Goal: Find contact information: Find contact information

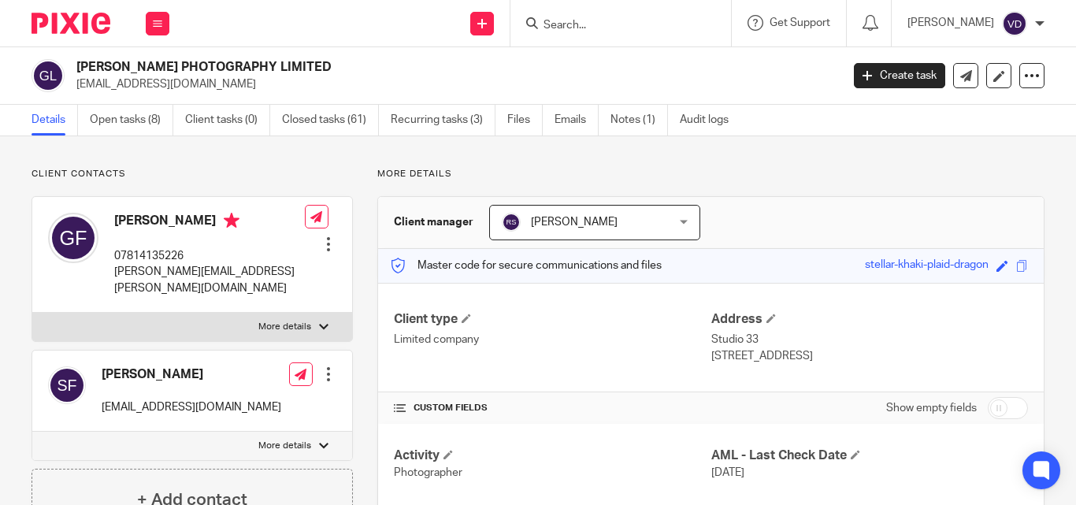
click at [555, 32] on input "Search" at bounding box center [613, 26] width 142 height 14
paste input "Julie"
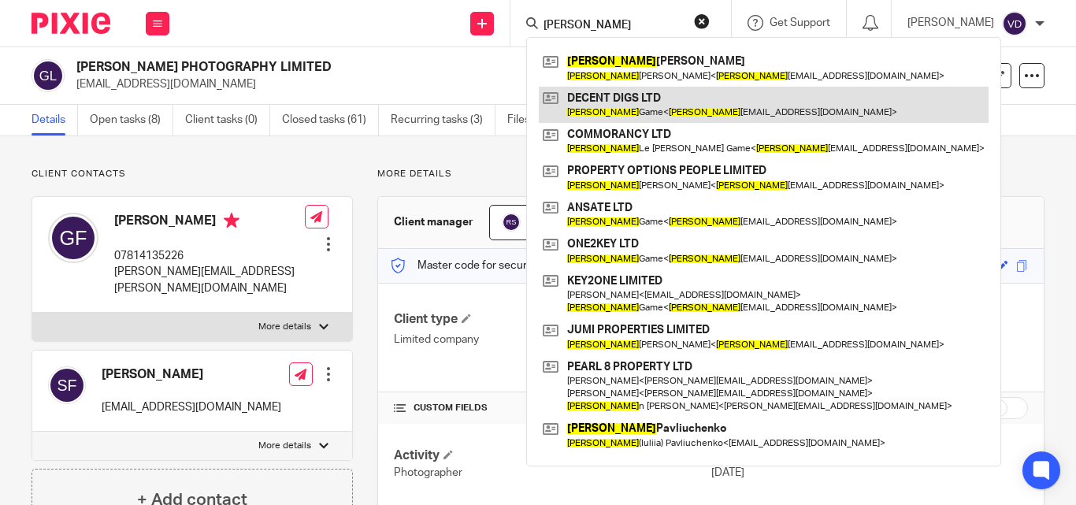
type input "Julie"
click at [598, 107] on link at bounding box center [764, 105] width 450 height 36
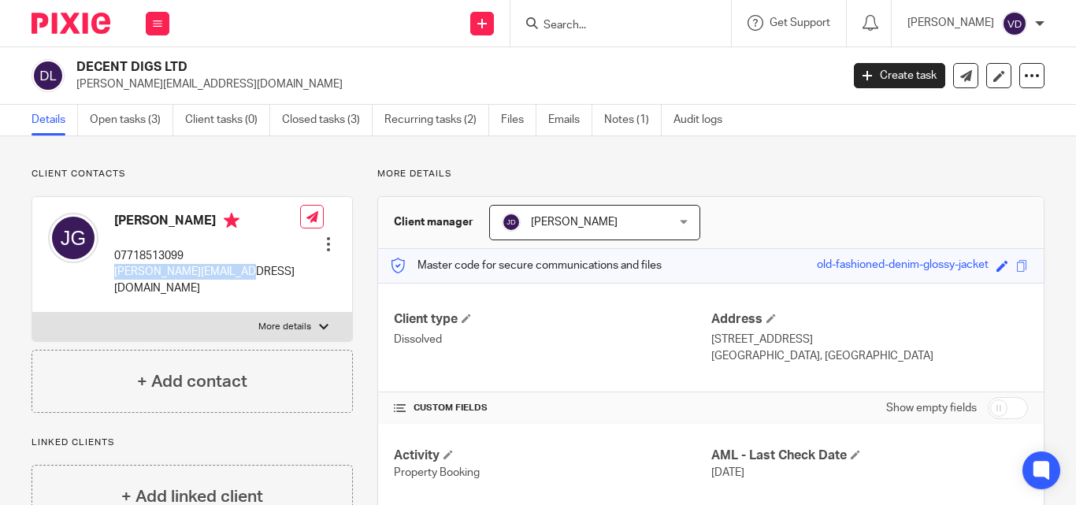
drag, startPoint x: 245, startPoint y: 270, endPoint x: 111, endPoint y: 273, distance: 133.9
click at [111, 273] on div "Julie Game 07718513099 julie_game@hotmail.com Edit contact Create client from c…" at bounding box center [192, 255] width 320 height 116
copy p "julie_game@hotmail.com"
click at [621, 26] on input "Search" at bounding box center [613, 26] width 142 height 14
paste input "Natasha"
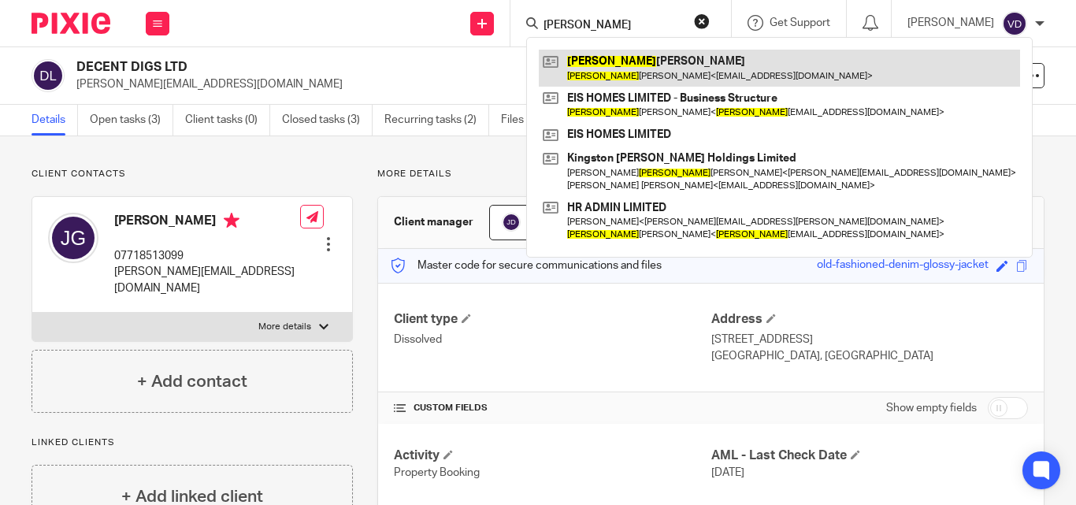
type input "Natasha"
click at [624, 76] on link at bounding box center [779, 68] width 481 height 36
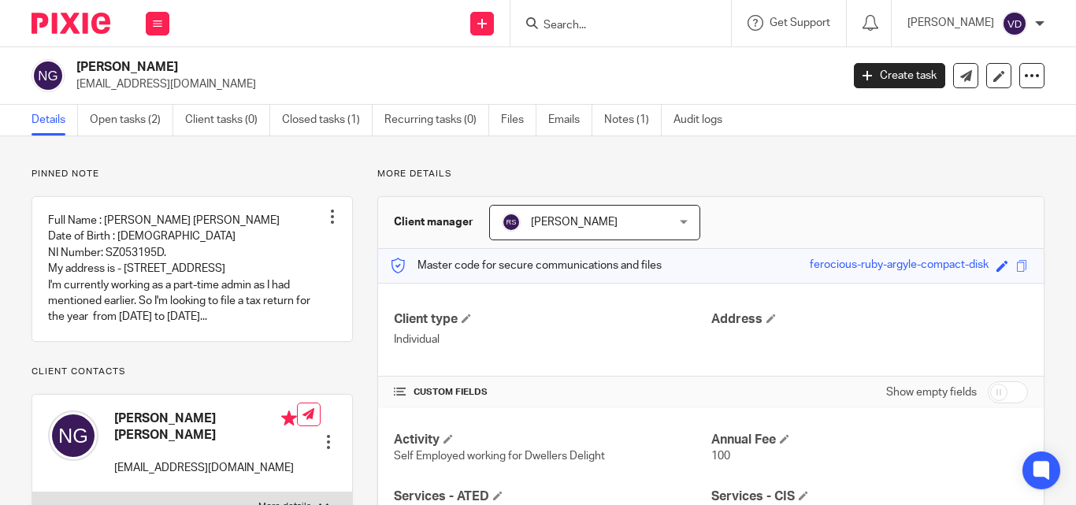
scroll to position [158, 0]
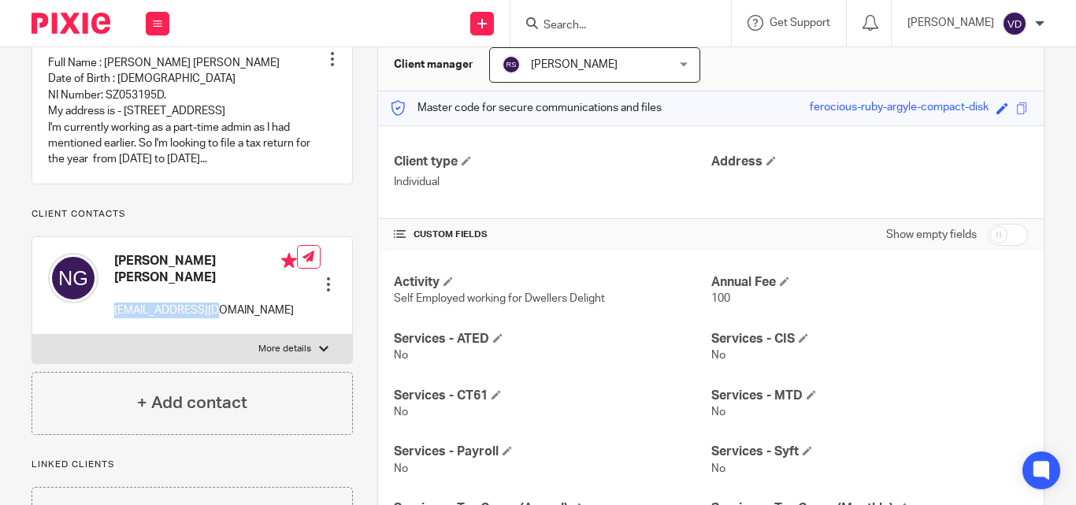
drag, startPoint x: 228, startPoint y: 329, endPoint x: 114, endPoint y: 328, distance: 113.4
click at [114, 318] on p "nashgrg@gmail.com" at bounding box center [205, 310] width 183 height 16
copy p "nashgrg@gmail.com"
click at [609, 23] on input "Search" at bounding box center [613, 26] width 142 height 14
paste input "Rachael"
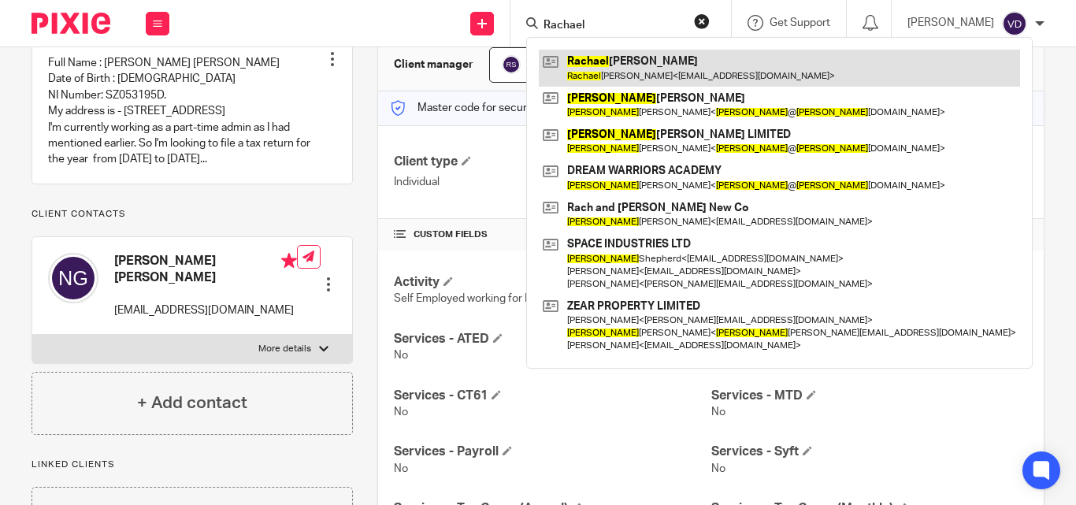
type input "Rachael"
click at [638, 72] on link at bounding box center [779, 68] width 481 height 36
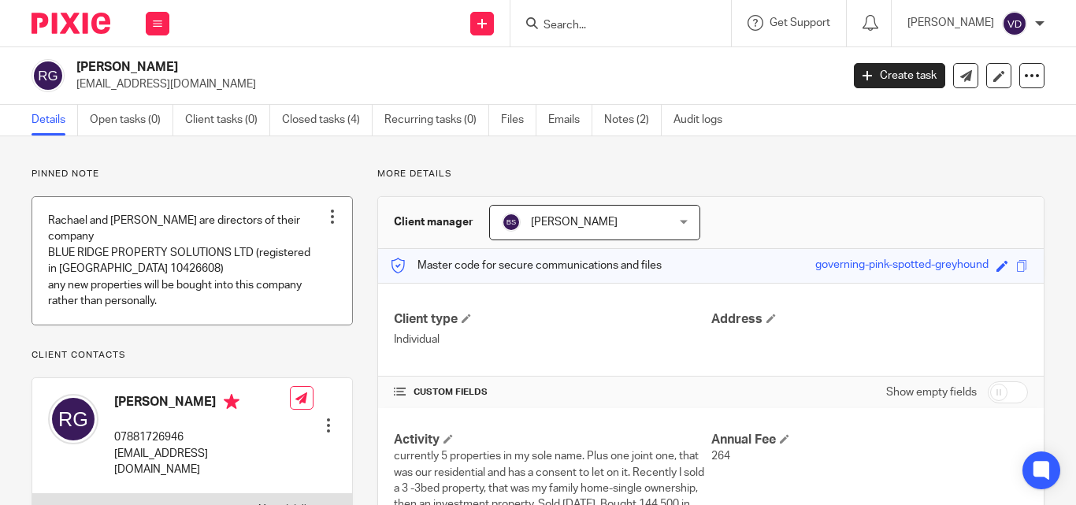
scroll to position [79, 0]
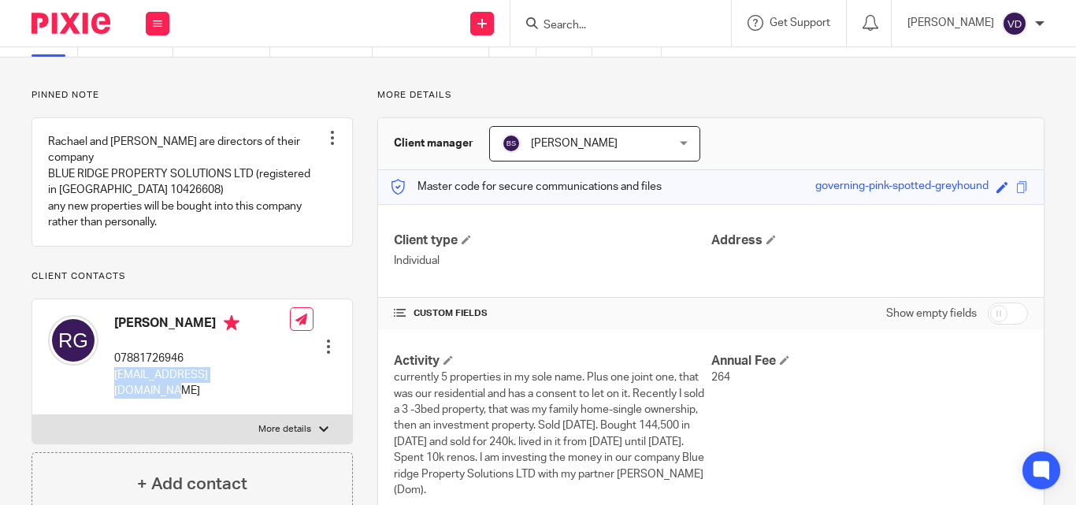
drag, startPoint x: 271, startPoint y: 376, endPoint x: 114, endPoint y: 385, distance: 157.0
click at [114, 385] on div "[PERSON_NAME] 07881726946 [EMAIL_ADDRESS][DOMAIN_NAME] Edit contact Create clie…" at bounding box center [192, 357] width 320 height 116
copy p "[EMAIL_ADDRESS][DOMAIN_NAME]"
click at [563, 21] on input "Search" at bounding box center [613, 26] width 142 height 14
paste input "Andy"
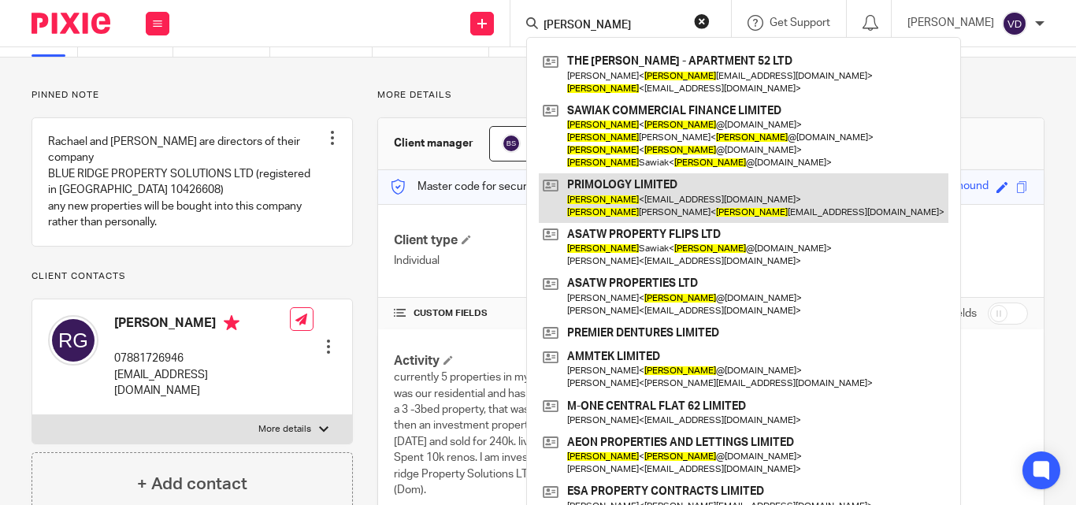
type input "Andy"
click at [642, 199] on link at bounding box center [744, 197] width 410 height 49
click at [619, 210] on link at bounding box center [744, 197] width 410 height 49
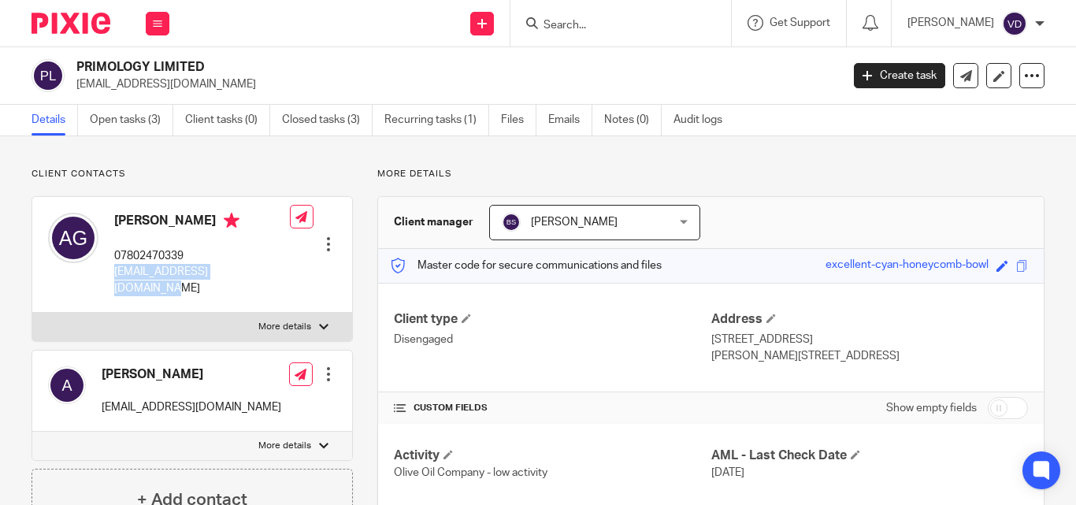
drag, startPoint x: 273, startPoint y: 273, endPoint x: 114, endPoint y: 284, distance: 158.7
click at [114, 284] on div "Andy Graham 07802470339 andygraham100@yahoo.co.uk Edit contact Create client fr…" at bounding box center [192, 255] width 320 height 116
copy p "andygraham100@yahoo.co.uk"
click at [603, 36] on div at bounding box center [620, 23] width 221 height 46
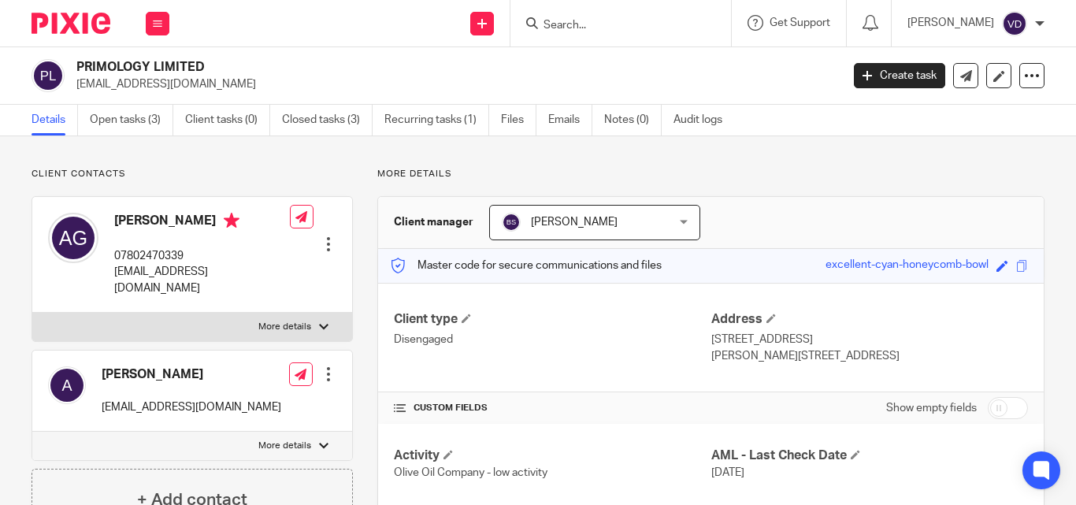
click at [589, 35] on div at bounding box center [620, 23] width 221 height 46
click at [558, 23] on input "Search" at bounding box center [613, 26] width 142 height 14
paste input "Andy"
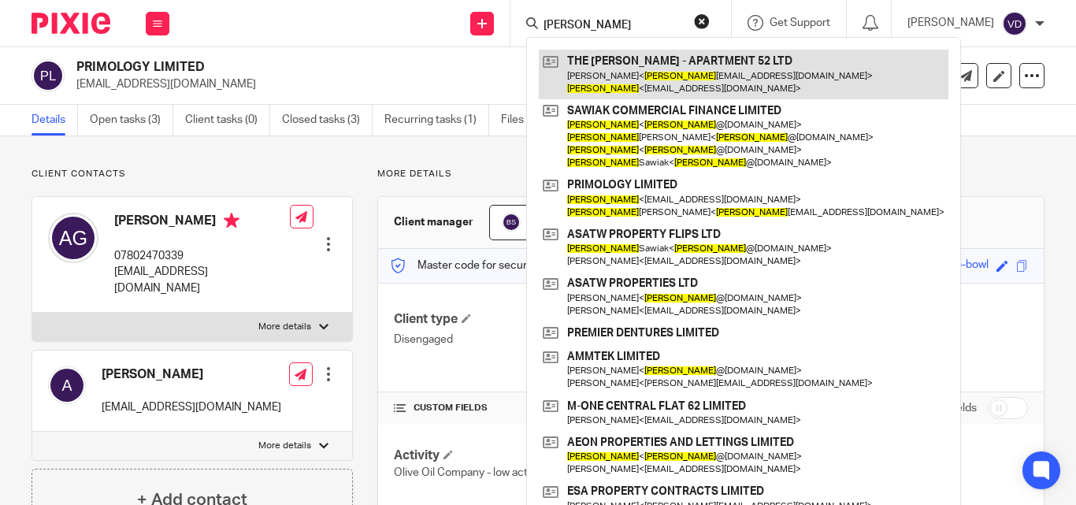
type input "Andy"
click at [663, 76] on link at bounding box center [744, 74] width 410 height 49
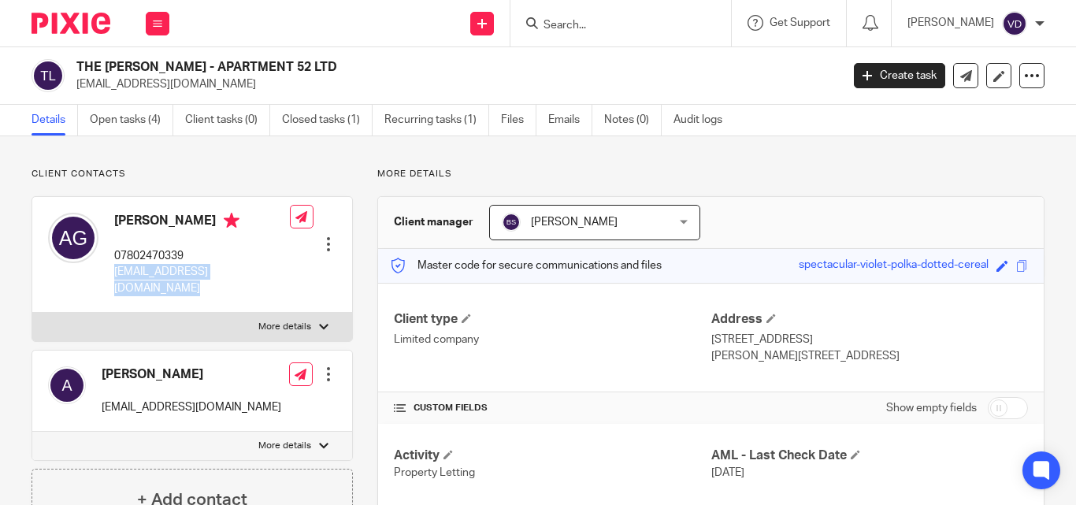
drag, startPoint x: 281, startPoint y: 273, endPoint x: 107, endPoint y: 274, distance: 174.1
click at [107, 274] on div "Andrew Graham 07802470339 andygraham100@yahoo.co.uk Edit contact Create client …" at bounding box center [192, 255] width 320 height 116
copy div "andygraham100@yahoo.co.uk"
click at [652, 19] on input "Search" at bounding box center [613, 26] width 142 height 14
paste input "RAYMOND BROWN MINERALS & RECYCLING"
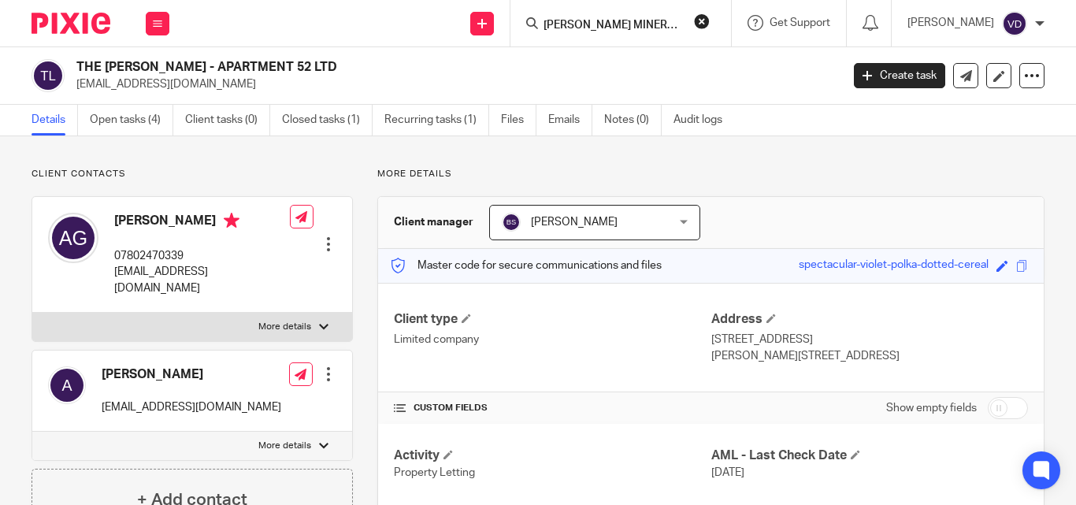
scroll to position [0, 87]
type input "RAYMOND BROWN MINERALS & RECYCLING"
click at [694, 26] on button "reset" at bounding box center [702, 21] width 16 height 16
click at [665, 20] on input "Search" at bounding box center [613, 26] width 142 height 14
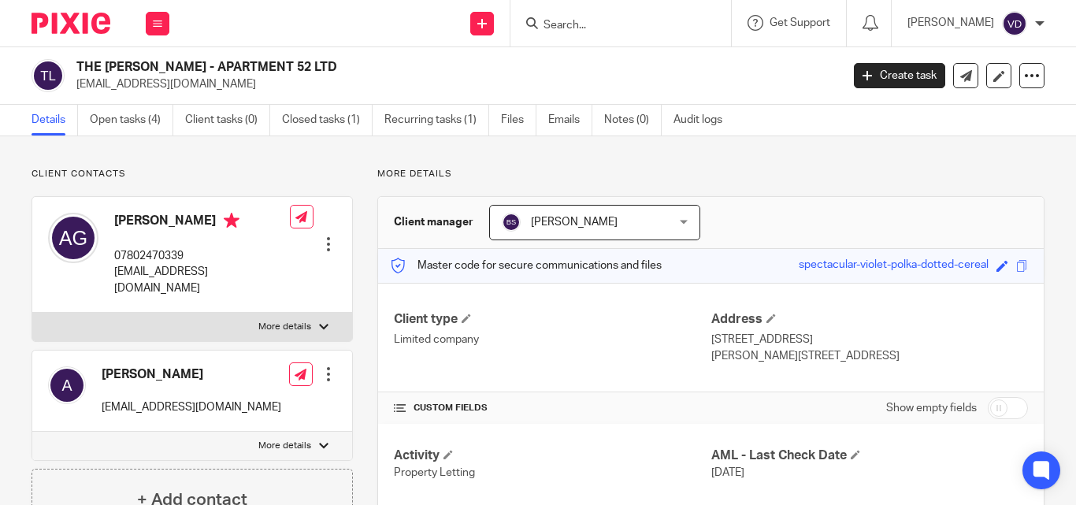
paste input "FOREST TAVERNS LTD LONDON TAVERN"
type input "FOREST TAVERNS LTD LONDON TAVERN"
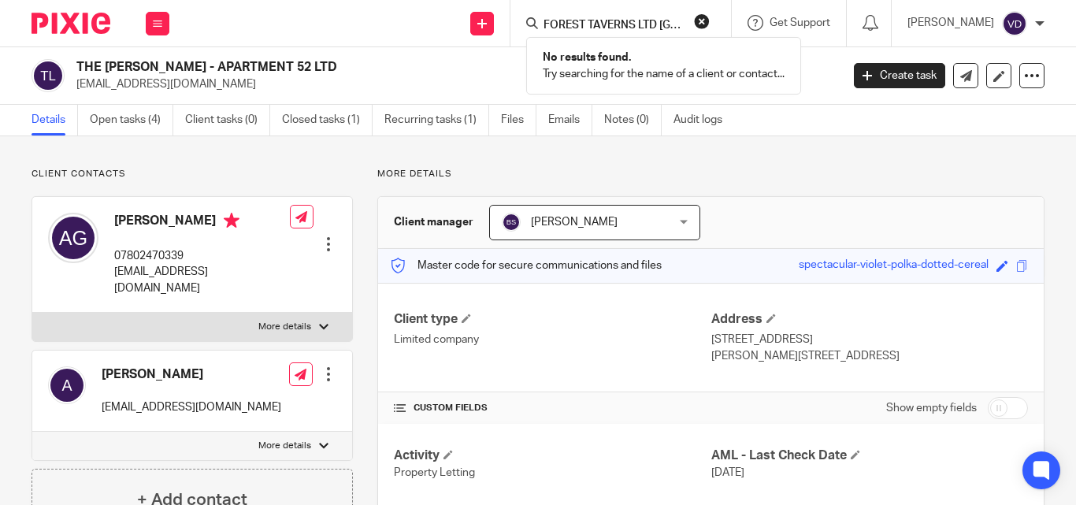
click at [699, 24] on button "reset" at bounding box center [702, 21] width 16 height 16
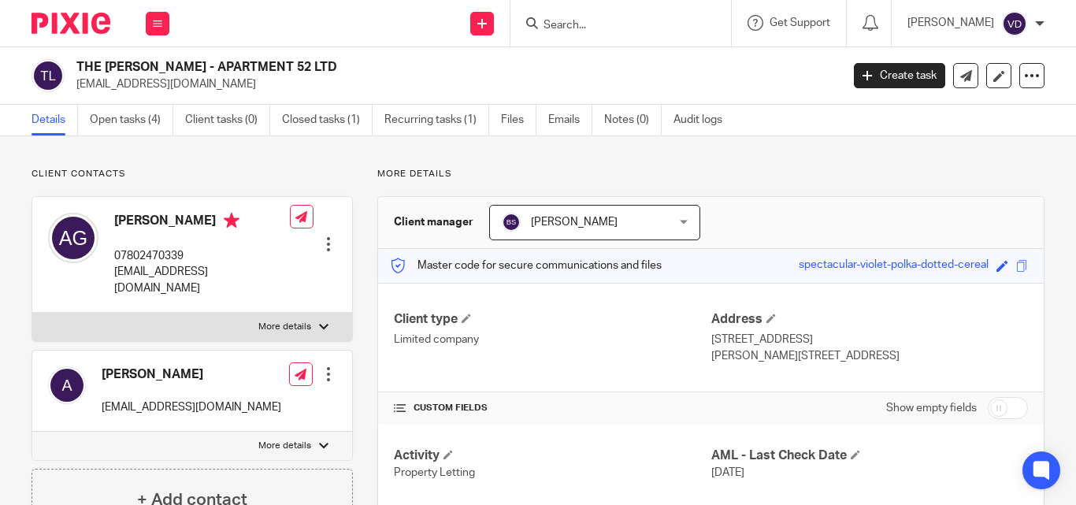
click at [648, 24] on input "Search" at bounding box center [613, 26] width 142 height 14
paste input "Simon"
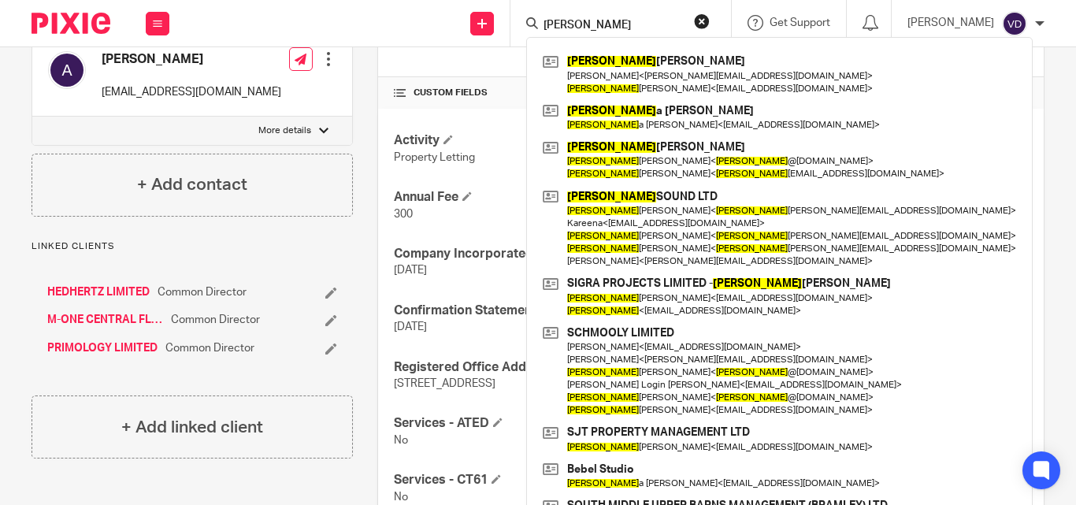
scroll to position [394, 0]
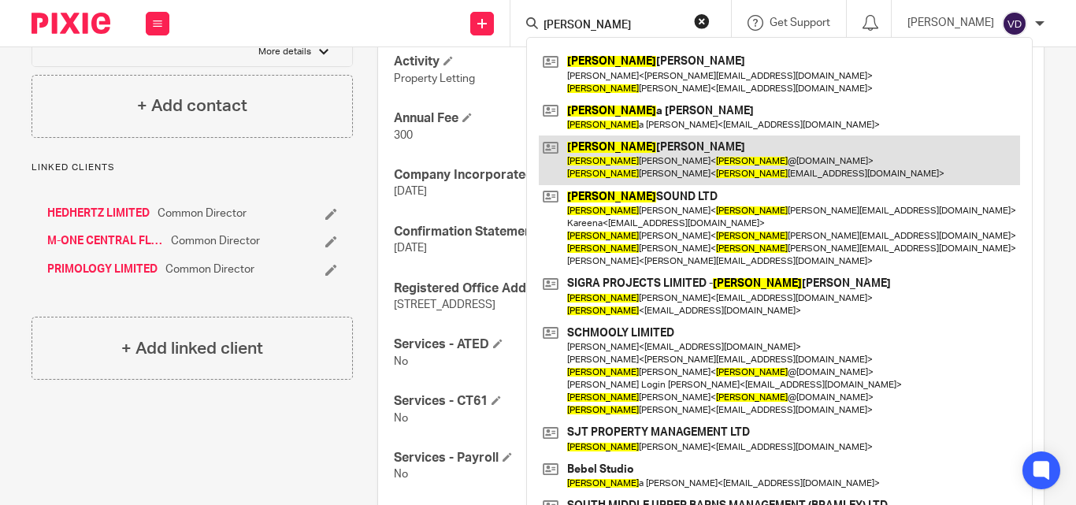
type input "Simon"
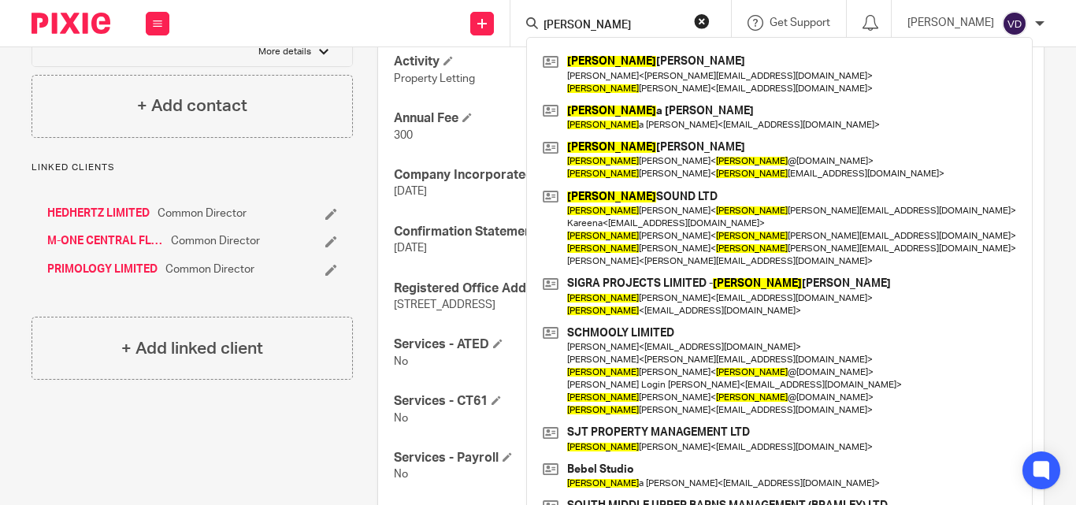
drag, startPoint x: 585, startPoint y: 32, endPoint x: 488, endPoint y: 50, distance: 98.6
click at [488, 50] on body "Work Email Clients Team Reports Work Email Clients Team Reports Settings Send n…" at bounding box center [538, 252] width 1076 height 505
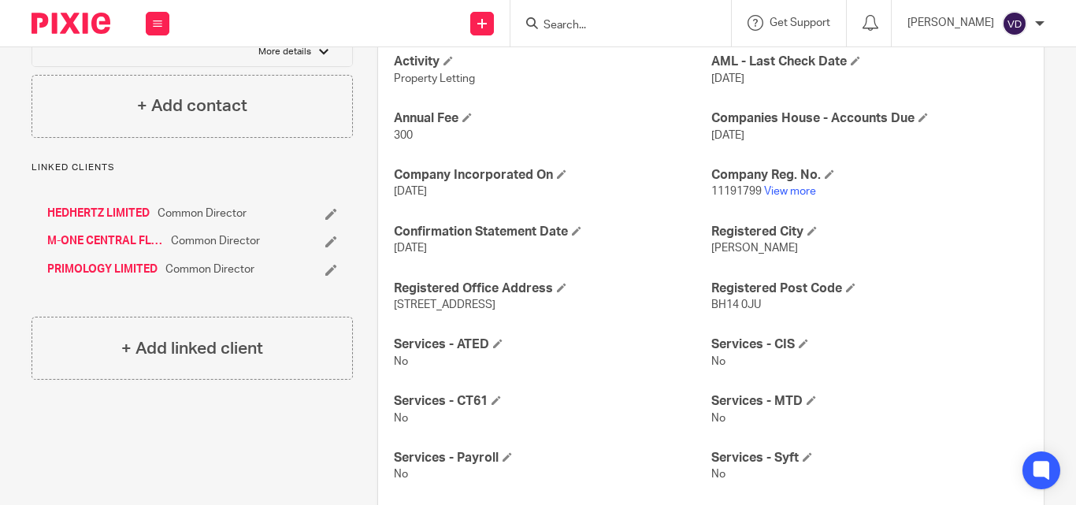
paste input "Graham"
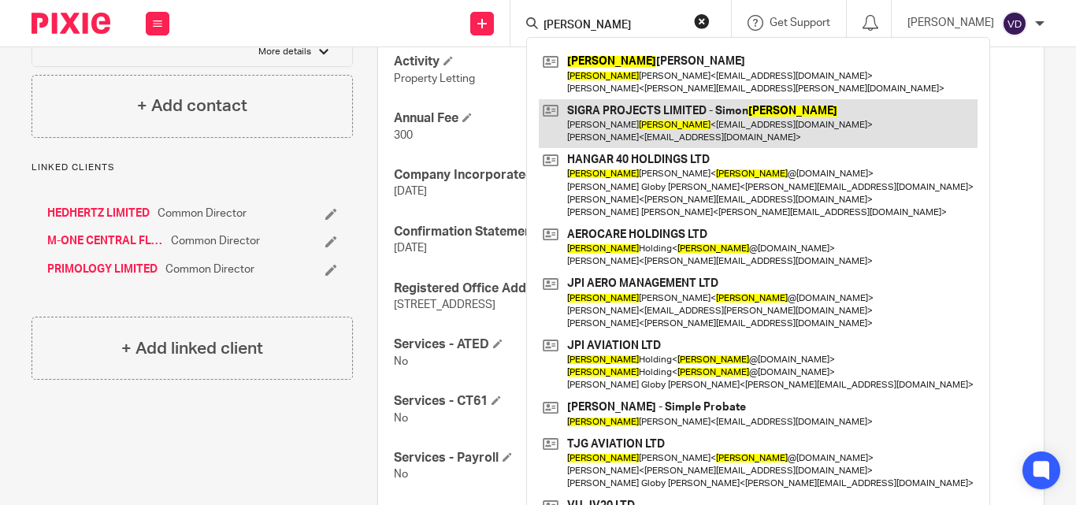
type input "Graham"
click at [619, 119] on link at bounding box center [758, 123] width 439 height 49
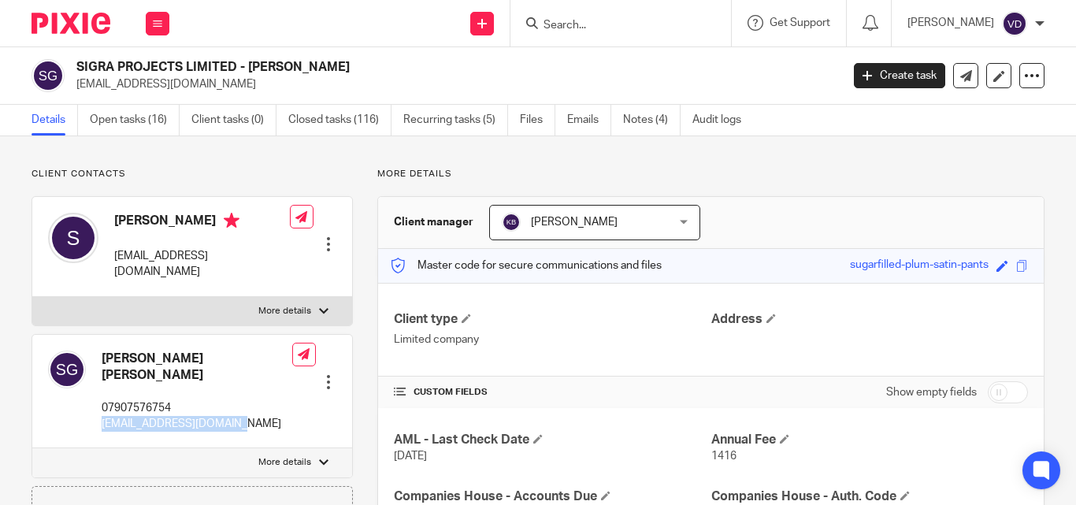
drag, startPoint x: 236, startPoint y: 392, endPoint x: 98, endPoint y: 400, distance: 138.1
click at [98, 400] on div "[PERSON_NAME] [PERSON_NAME] 07907576754 [EMAIL_ADDRESS][DOMAIN_NAME] Edit conta…" at bounding box center [192, 392] width 320 height 114
copy p "[EMAIL_ADDRESS][DOMAIN_NAME]"
drag, startPoint x: 236, startPoint y: 67, endPoint x: 74, endPoint y: 67, distance: 162.3
click at [74, 67] on div "SIGRA PROJECTS LIMITED - [PERSON_NAME] [EMAIL_ADDRESS][DOMAIN_NAME]" at bounding box center [431, 75] width 799 height 33
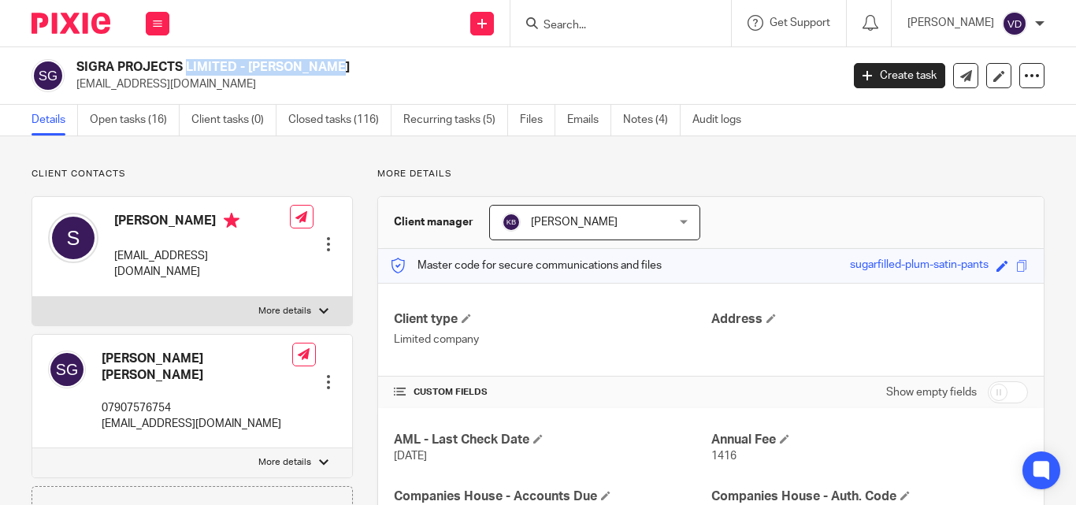
copy h2 "SIGRA PROJECTS LIMITED"
click at [636, 20] on input "Search" at bounding box center [613, 26] width 142 height 14
paste input "Grange Properties"
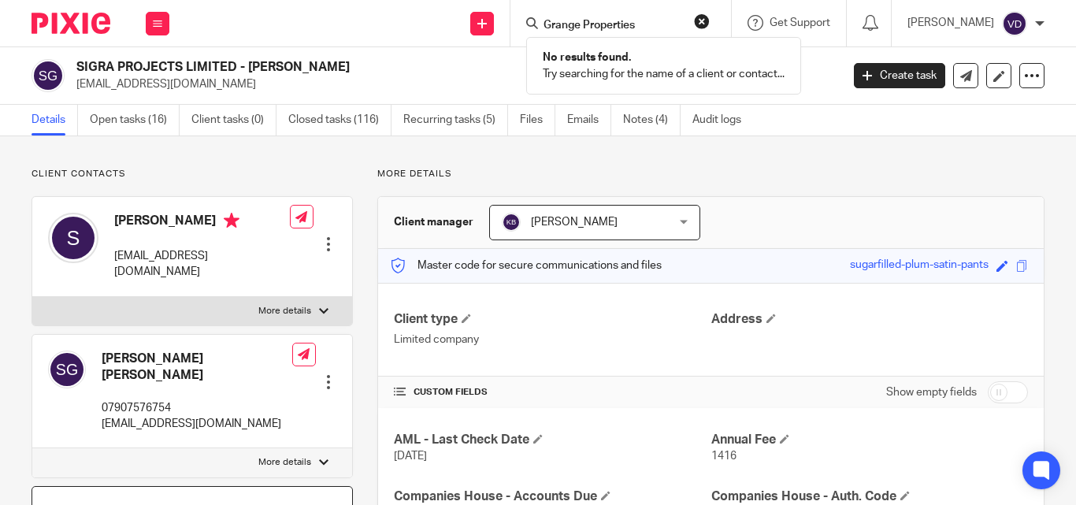
type input "Grange Properties"
click at [633, 26] on input "Grange Properties" at bounding box center [613, 26] width 142 height 14
click at [694, 26] on button "reset" at bounding box center [702, 21] width 16 height 16
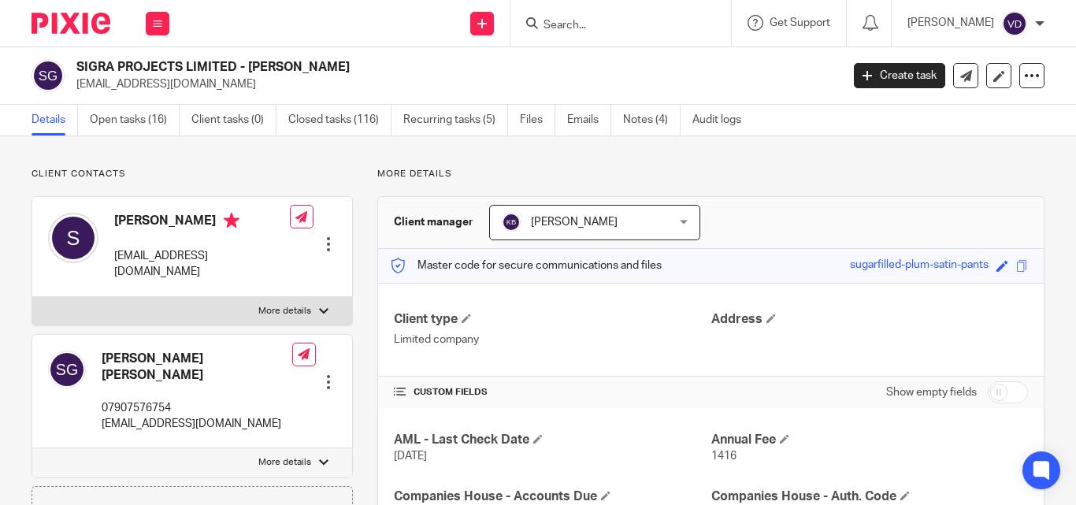
click at [551, 23] on input "Search" at bounding box center [613, 26] width 142 height 14
paste input "Claire"
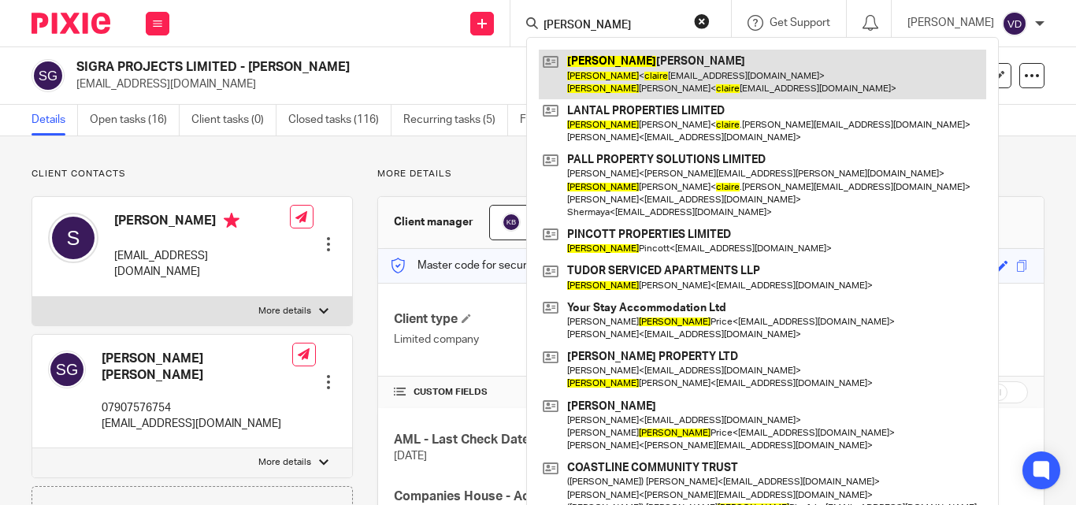
type input "Claire"
click at [605, 68] on link at bounding box center [762, 74] width 447 height 49
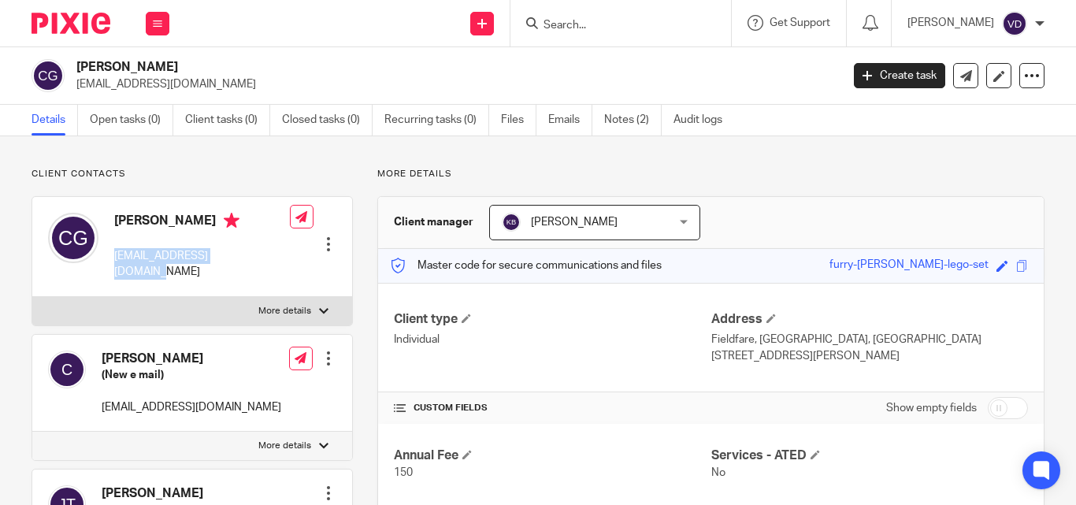
drag, startPoint x: 253, startPoint y: 259, endPoint x: 113, endPoint y: 255, distance: 139.5
click at [113, 255] on div "Claire Gregory clairegregs@yahoo.co.uk Edit contact Create client from contact …" at bounding box center [192, 247] width 320 height 100
copy p "clairegregs@yahoo.co.uk"
click at [600, 28] on input "Search" at bounding box center [613, 26] width 142 height 14
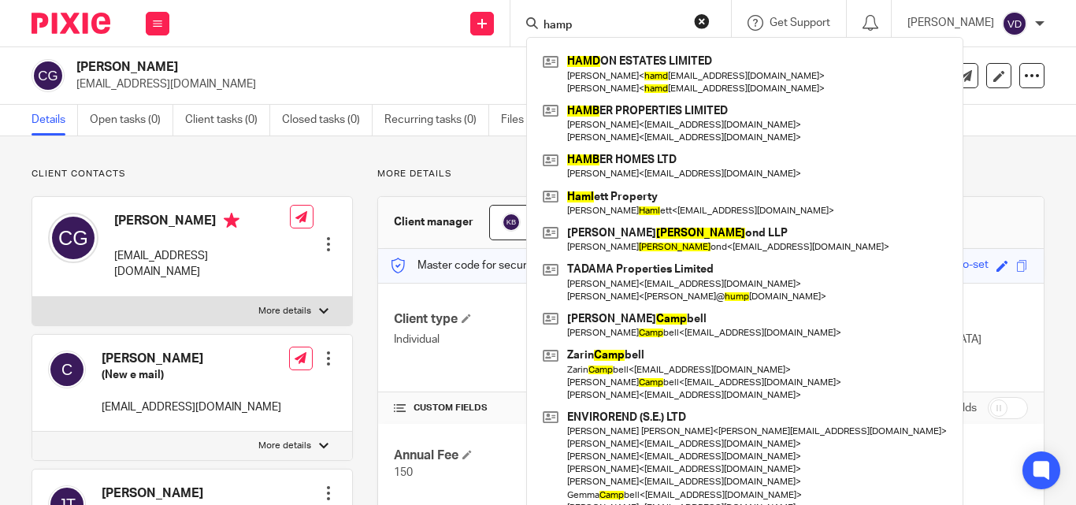
drag, startPoint x: 613, startPoint y: 26, endPoint x: 511, endPoint y: 38, distance: 102.3
click at [511, 38] on div "hamp HAMD ON ESTATES LIMITED Antonia Hersee-Clarke < hamd onestates@gmail.com >…" at bounding box center [620, 23] width 221 height 46
paste input "Greyling"
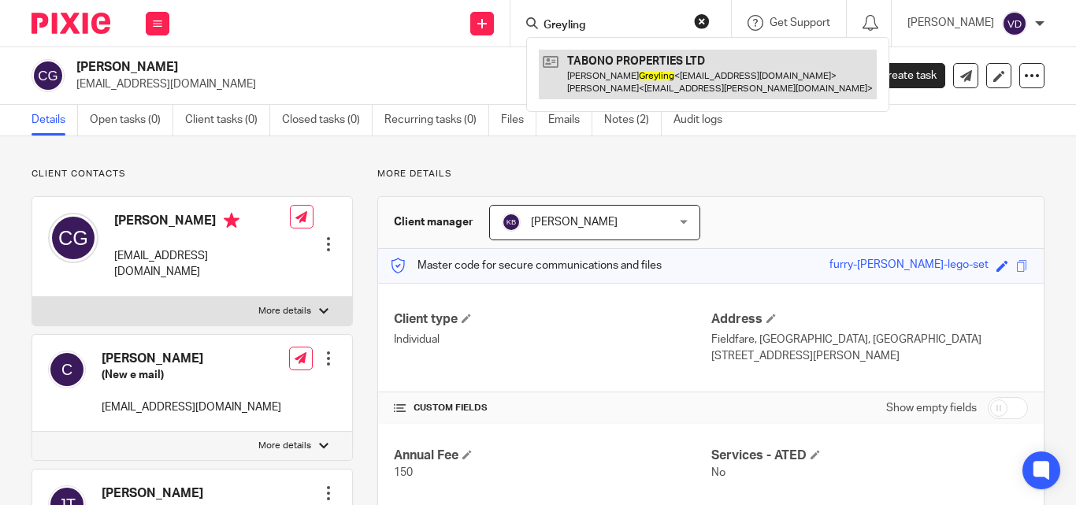
type input "Greyling"
click at [624, 80] on link at bounding box center [708, 74] width 338 height 49
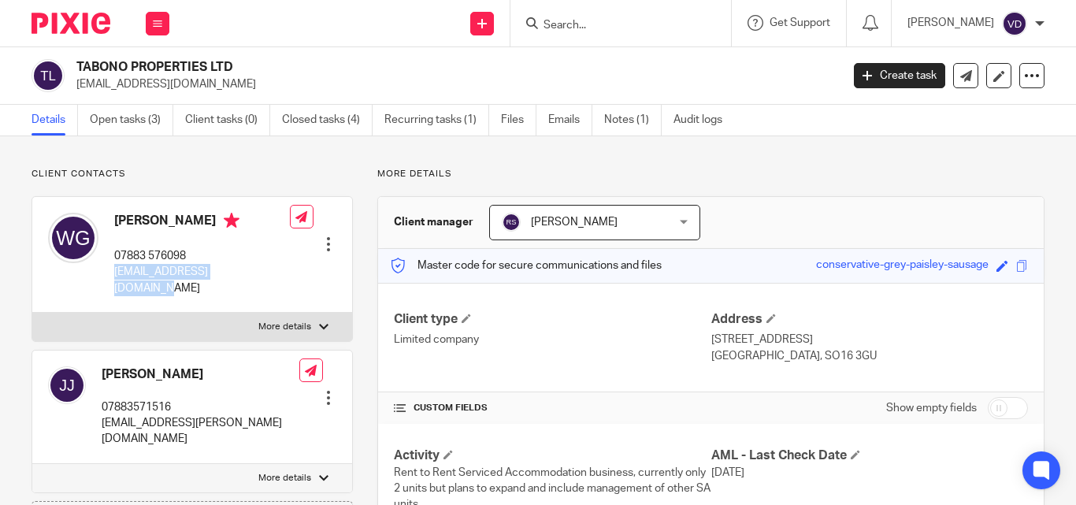
drag, startPoint x: 258, startPoint y: 272, endPoint x: 114, endPoint y: 279, distance: 143.5
click at [114, 279] on div "[PERSON_NAME] 07883 576098 [EMAIL_ADDRESS][DOMAIN_NAME] Edit contact Create cli…" at bounding box center [192, 255] width 320 height 116
copy p "[EMAIL_ADDRESS][DOMAIN_NAME]"
click at [575, 27] on input "Search" at bounding box center [613, 26] width 142 height 14
paste input "Grosvenor"
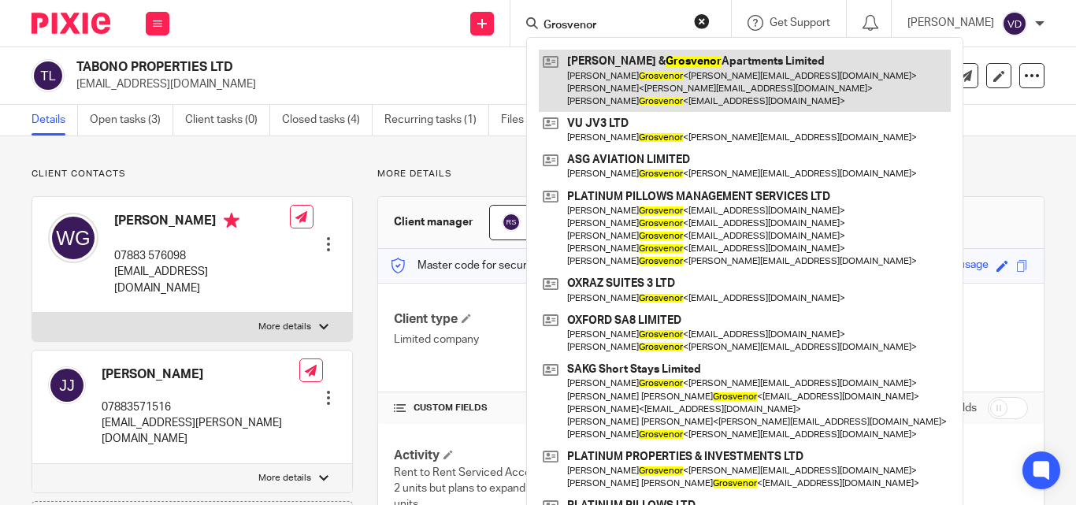
type input "Grosvenor"
click at [652, 84] on link at bounding box center [745, 81] width 412 height 62
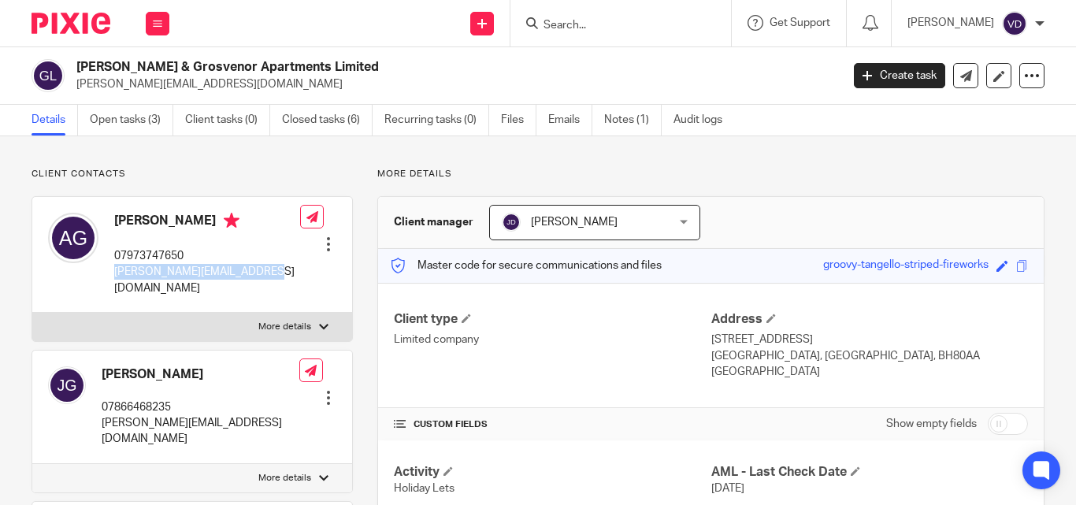
drag, startPoint x: 260, startPoint y: 272, endPoint x: 111, endPoint y: 276, distance: 148.9
click at [111, 276] on div "[PERSON_NAME] 07973747650 [PERSON_NAME][EMAIL_ADDRESS][DOMAIN_NAME] Edit contac…" at bounding box center [192, 255] width 320 height 116
copy p "[PERSON_NAME][EMAIL_ADDRESS][DOMAIN_NAME]"
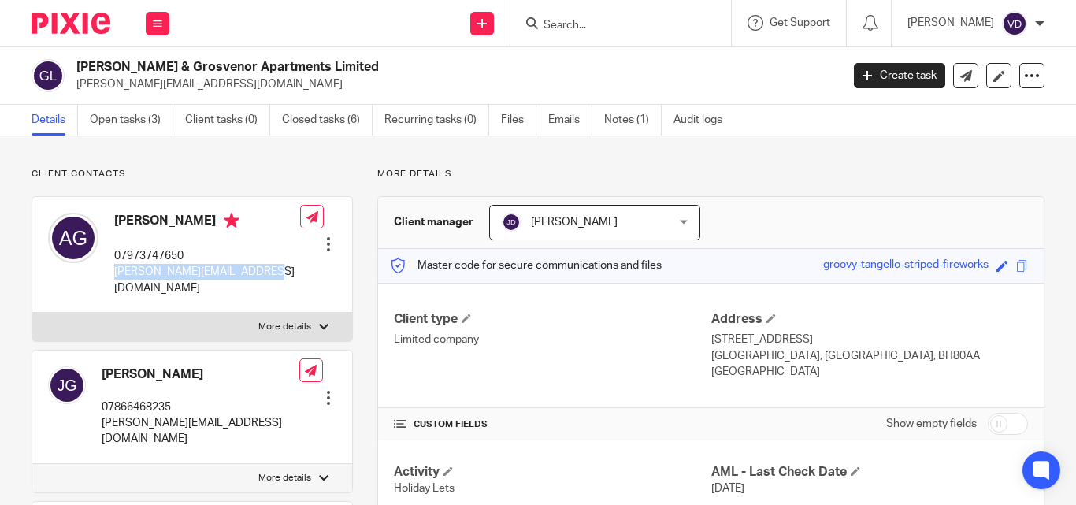
copy p "[PERSON_NAME][EMAIL_ADDRESS][DOMAIN_NAME]"
